Goal: Task Accomplishment & Management: Manage account settings

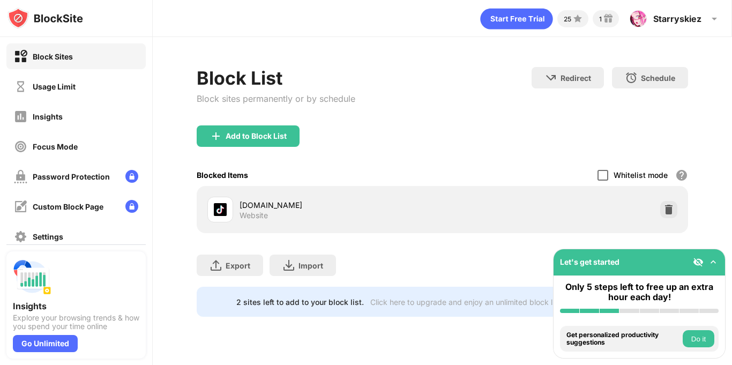
click at [605, 175] on div at bounding box center [602, 175] width 11 height 11
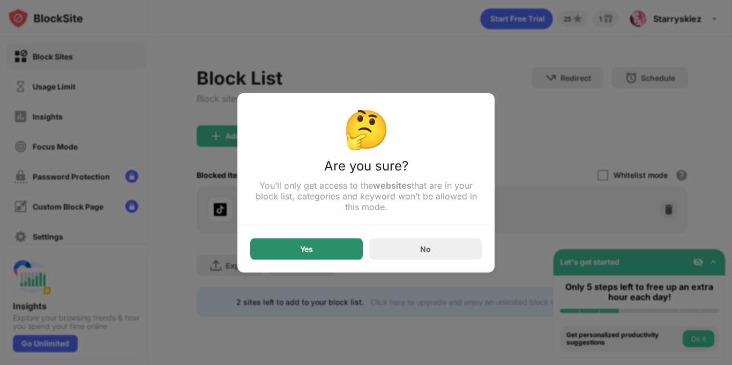
click at [307, 248] on div "Yes" at bounding box center [306, 248] width 13 height 9
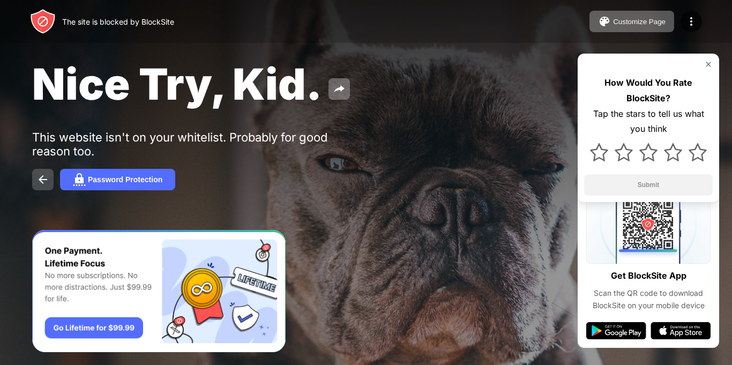
click at [52, 178] on button at bounding box center [42, 179] width 21 height 21
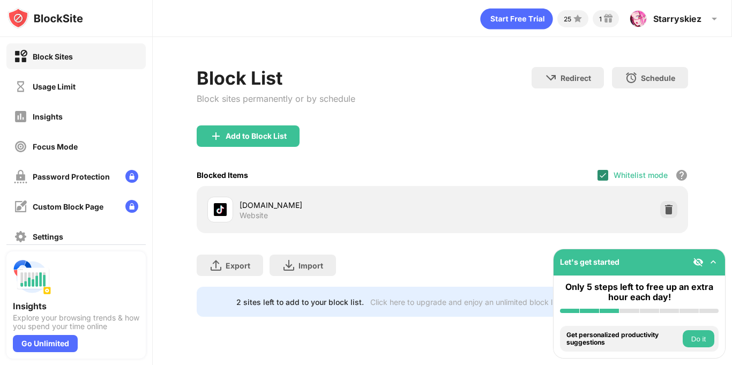
click at [608, 177] on div at bounding box center [602, 175] width 11 height 11
